Goal: Information Seeking & Learning: Learn about a topic

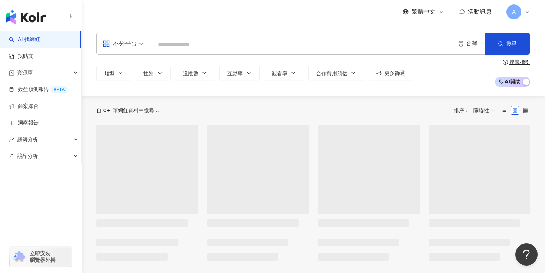
click at [219, 48] on input "search" at bounding box center [303, 44] width 298 height 14
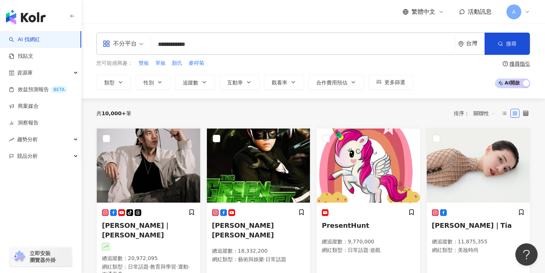
click at [246, 43] on input "**********" at bounding box center [303, 44] width 298 height 14
type input "**********"
click at [243, 61] on div "您可能感興趣： 雙板 單板 顏氏 麥稈菊" at bounding box center [254, 63] width 317 height 8
click at [227, 44] on input "**********" at bounding box center [303, 44] width 298 height 14
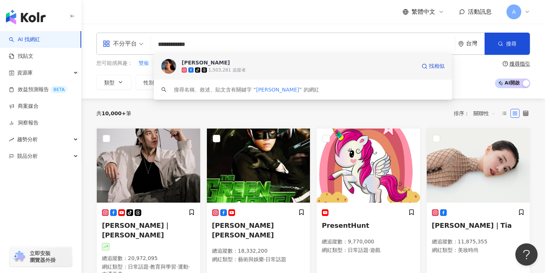
click at [220, 63] on span "[PERSON_NAME]" at bounding box center [299, 62] width 234 height 7
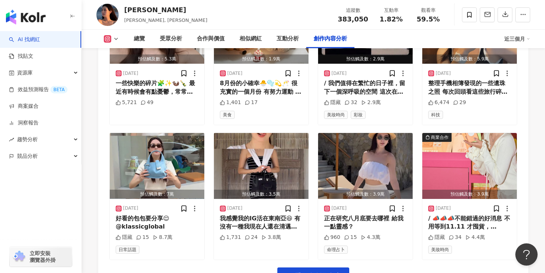
scroll to position [2355, 0]
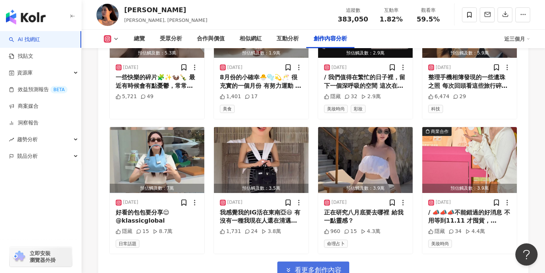
click at [315, 266] on span "看更多創作內容" at bounding box center [318, 270] width 47 height 8
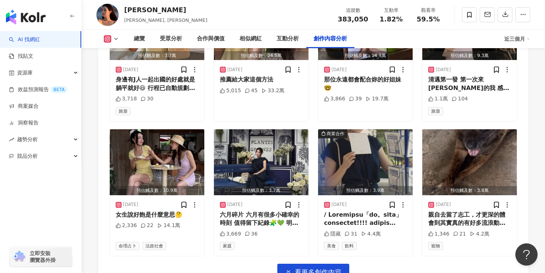
scroll to position [2759, 0]
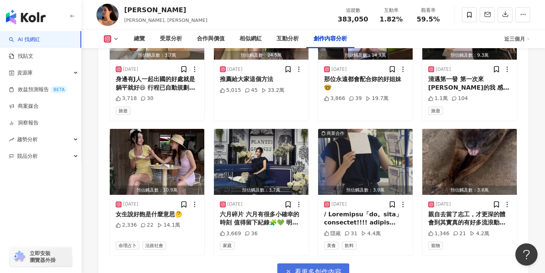
click at [314, 268] on span "看更多創作內容" at bounding box center [318, 272] width 47 height 8
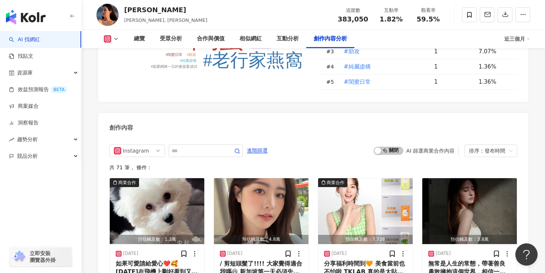
scroll to position [2028, 0]
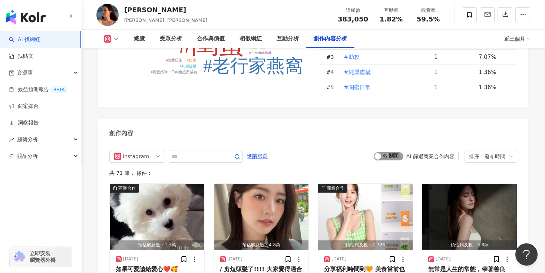
click at [383, 152] on span "啟動 關閉" at bounding box center [389, 156] width 30 height 8
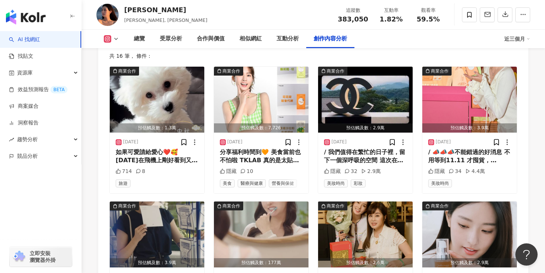
scroll to position [2195, 0]
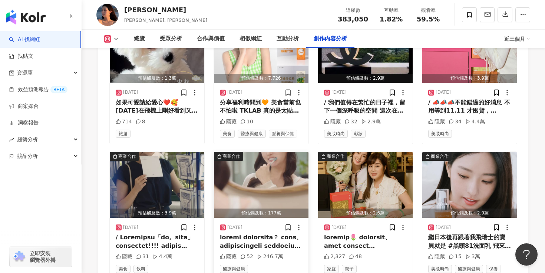
click at [239, 152] on img "button" at bounding box center [261, 185] width 95 height 66
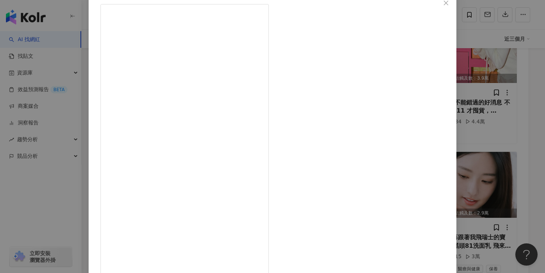
scroll to position [50, 0]
click at [496, 188] on div "陳語安 2025/6/23 隱藏 52 246.7萬 查看原始貼文" at bounding box center [272, 136] width 545 height 273
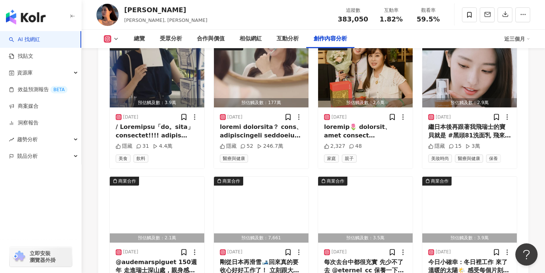
scroll to position [2320, 0]
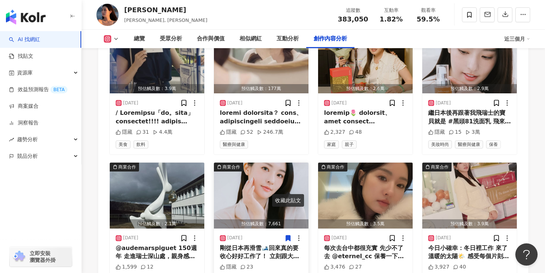
click at [254, 163] on img "button" at bounding box center [261, 196] width 95 height 66
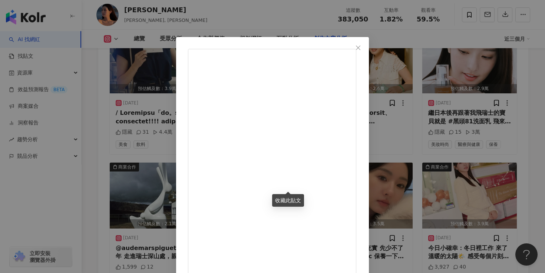
click at [463, 166] on div "陳語安 2025/2/20 剛從日本再滑雪🎿回來真的要收心好好工作了！ 立刻跟大家分享男女都適用的好用洗面乳 #黑頭81洗面乳 這次去日本在美麗的民宿裡我的8…" at bounding box center [272, 136] width 545 height 273
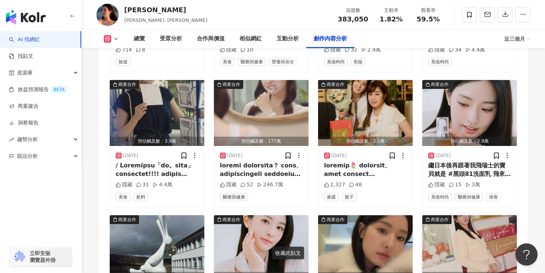
scroll to position [2183, 0]
